Goal: Obtain resource: Download file/media

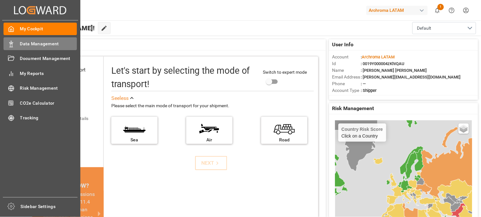
click at [43, 43] on span "Data Management" at bounding box center [48, 43] width 57 height 7
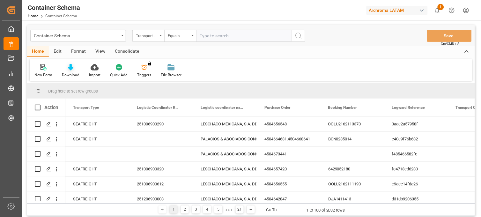
click at [71, 70] on div "Download" at bounding box center [70, 71] width 27 height 14
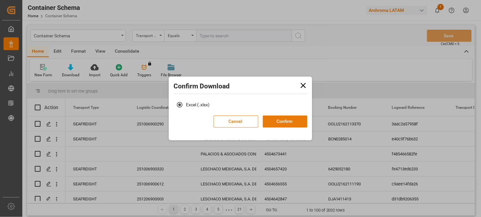
click at [278, 119] on button "Confirm" at bounding box center [285, 121] width 45 height 12
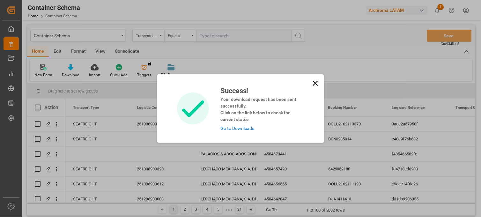
click at [231, 126] on link "Go to Downloads" at bounding box center [237, 128] width 34 height 5
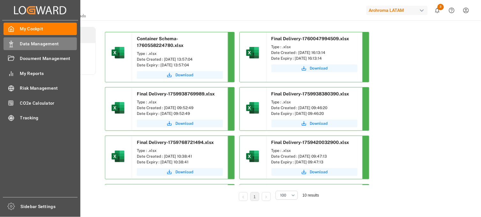
click at [42, 47] on div "Data Management Data Management" at bounding box center [40, 43] width 73 height 12
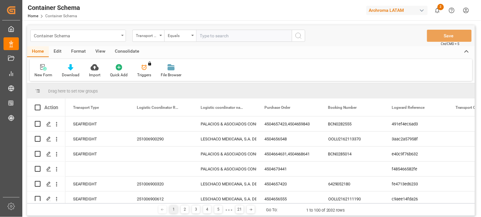
click at [119, 34] on div "Container Schema" at bounding box center [78, 36] width 96 height 12
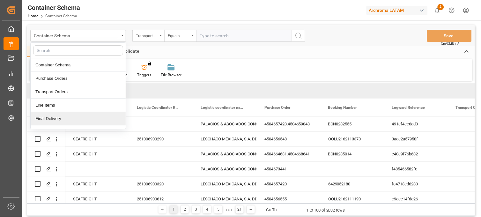
click at [54, 120] on div "Final Delivery" at bounding box center [78, 118] width 95 height 13
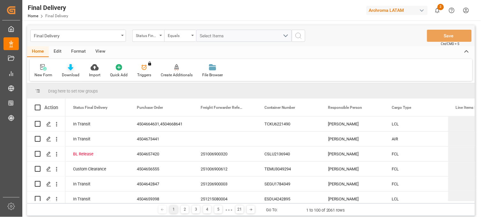
click at [66, 71] on div "Download" at bounding box center [70, 71] width 27 height 14
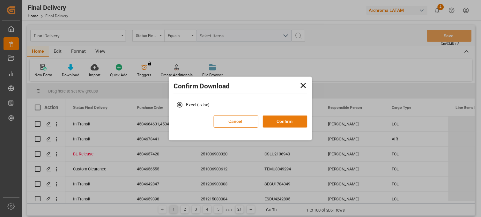
click at [286, 121] on button "Confirm" at bounding box center [285, 121] width 45 height 12
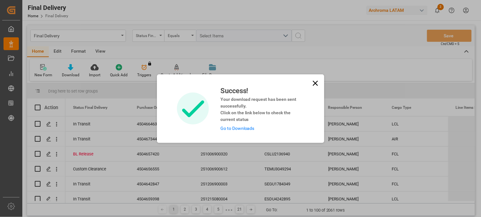
click at [243, 128] on link "Go to Downloads" at bounding box center [237, 128] width 34 height 5
